Goal: Subscribe to service/newsletter

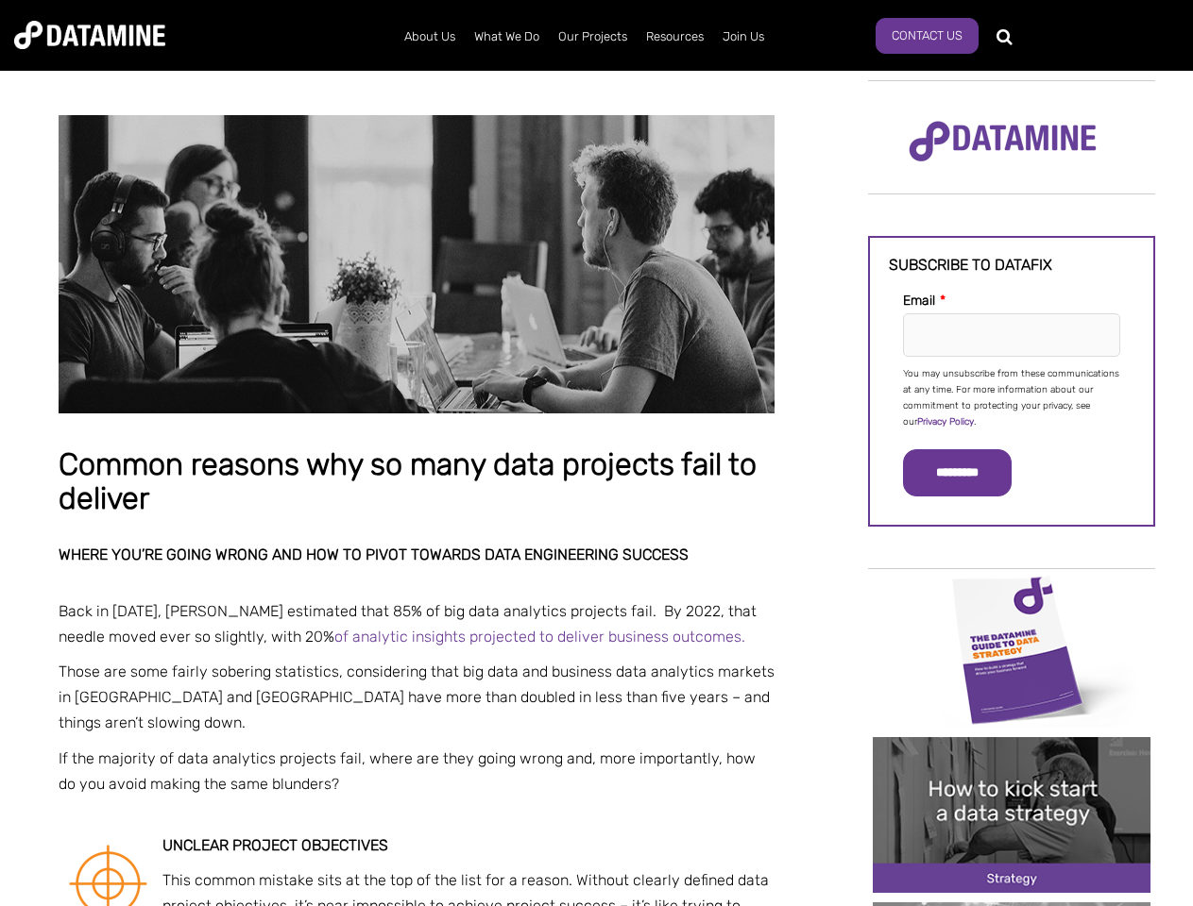
click at [1011, 397] on p "You may unsubscribe from these communications at any time. For more information…" at bounding box center [1011, 398] width 217 height 64
click at [968, 473] on input "*********" at bounding box center [957, 472] width 109 height 47
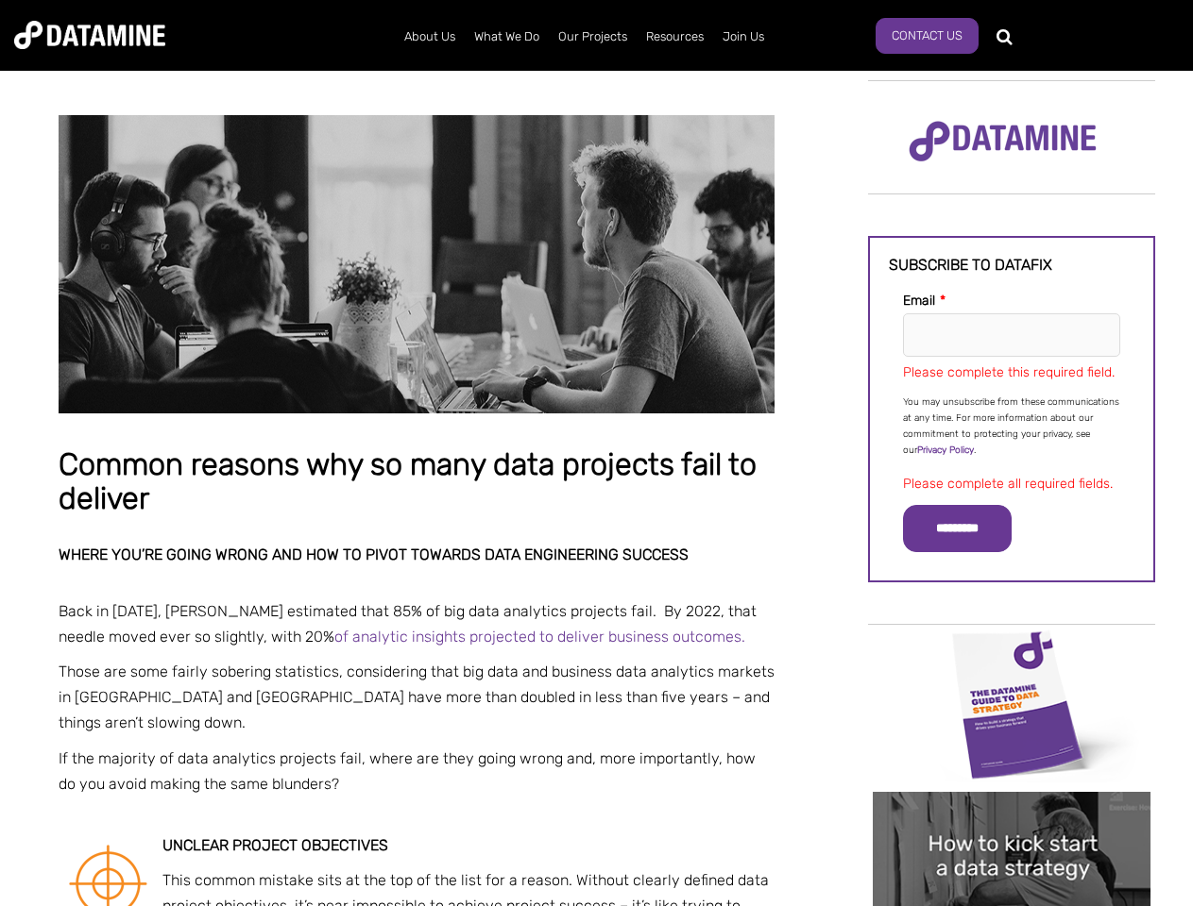
click at [1011, 649] on img "Image grid with {{ image_count }} images." at bounding box center [1011, 705] width 278 height 156
click at [1011, 649] on div "✕" at bounding box center [596, 453] width 1193 height 906
click at [1011, 815] on div "✕" at bounding box center [596, 453] width 1193 height 906
click at [1011, 815] on img "Image grid with {{ image_count }} images." at bounding box center [1011, 870] width 278 height 156
click at [1011, 905] on div "✕" at bounding box center [596, 453] width 1193 height 906
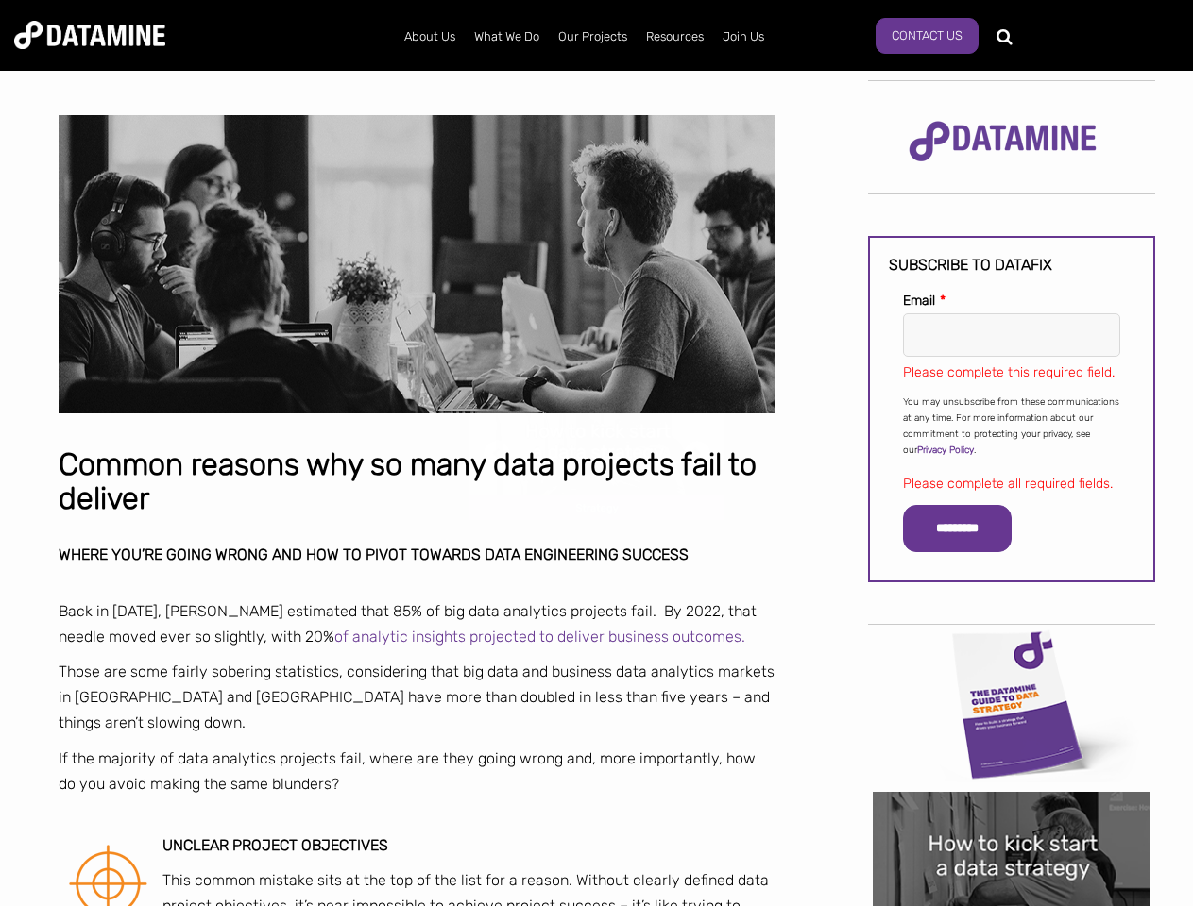
click at [1011, 905] on div "✕" at bounding box center [596, 453] width 1193 height 906
